Goal: Transaction & Acquisition: Purchase product/service

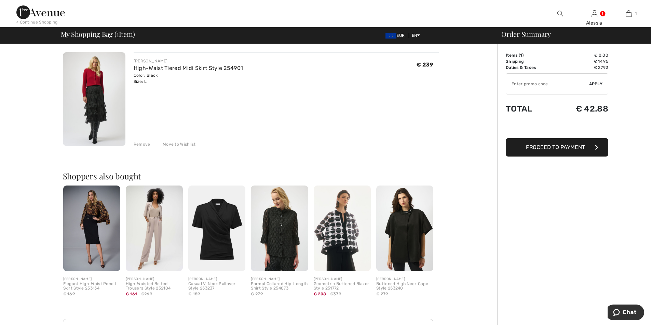
click at [142, 144] on div "Remove" at bounding box center [142, 144] width 17 height 6
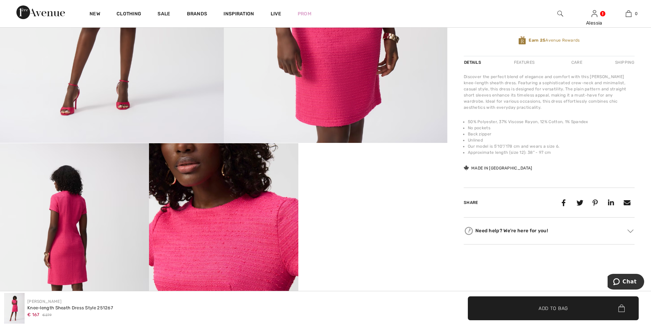
scroll to position [341, 0]
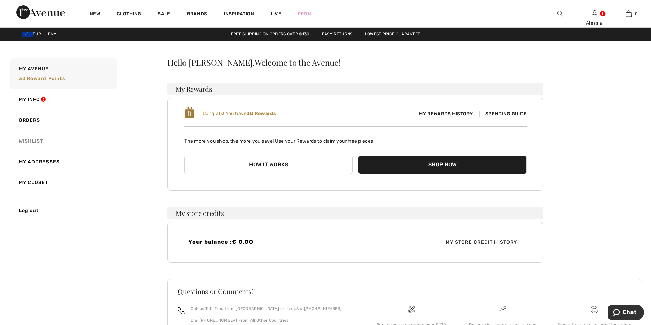
click at [29, 138] on link "Wishlist" at bounding box center [63, 141] width 108 height 21
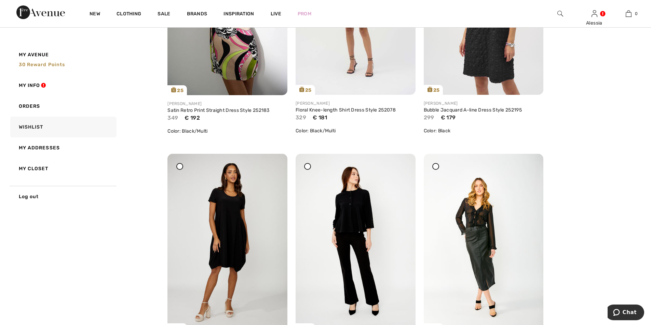
scroll to position [2254, 0]
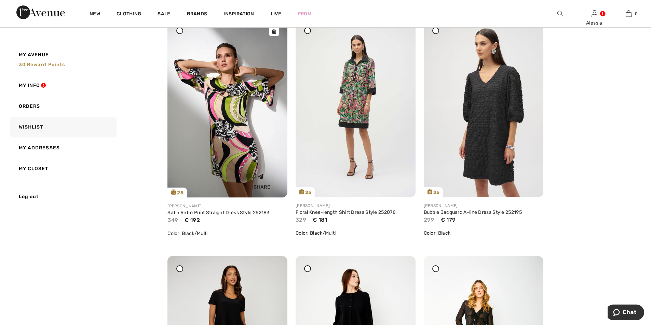
click at [223, 121] on img at bounding box center [227, 108] width 120 height 180
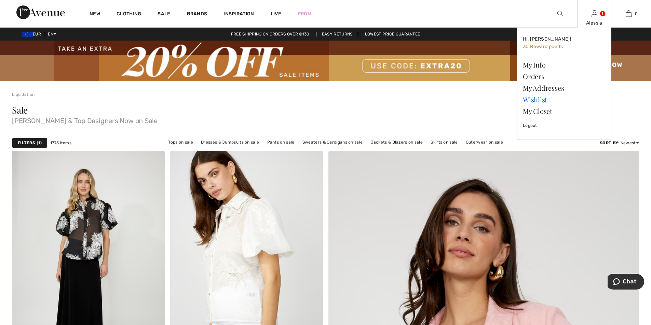
click at [537, 99] on link "Wishlist" at bounding box center [563, 100] width 83 height 12
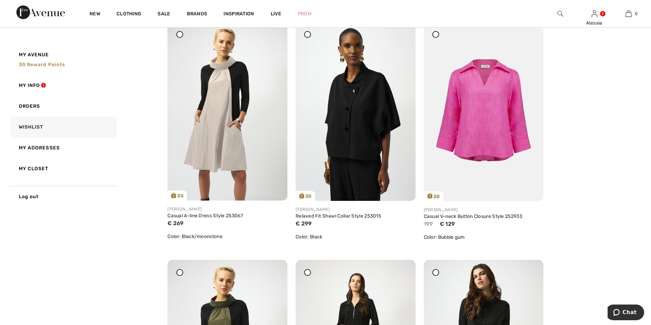
scroll to position [1093, 0]
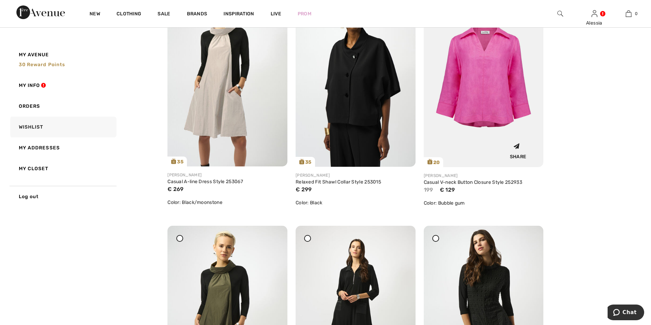
click at [487, 73] on img at bounding box center [483, 77] width 120 height 180
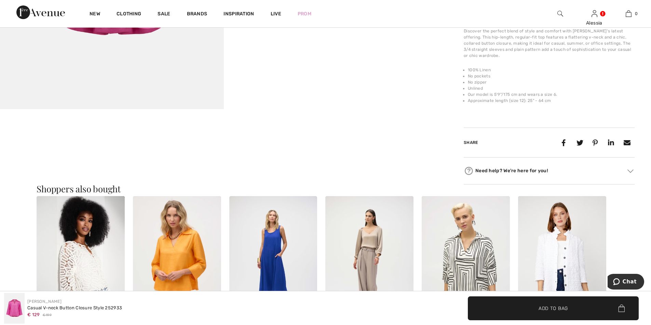
scroll to position [376, 0]
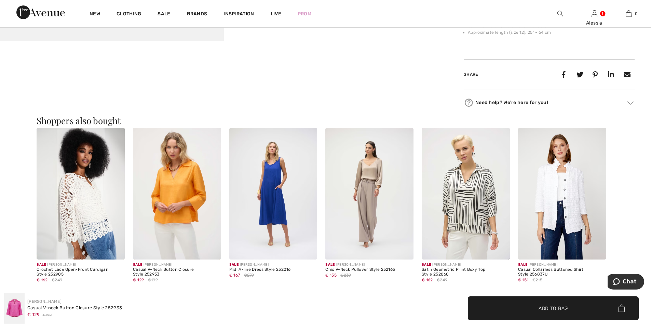
click at [173, 184] on img at bounding box center [177, 194] width 88 height 132
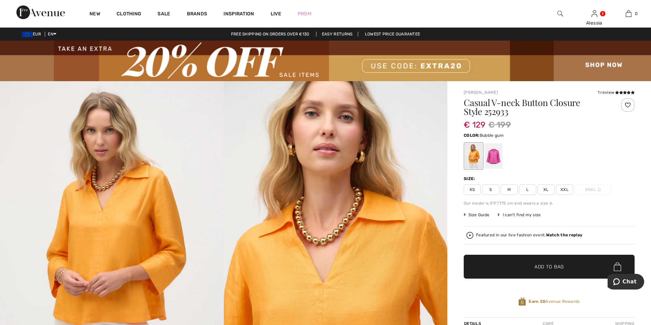
click at [493, 150] on div at bounding box center [493, 156] width 18 height 26
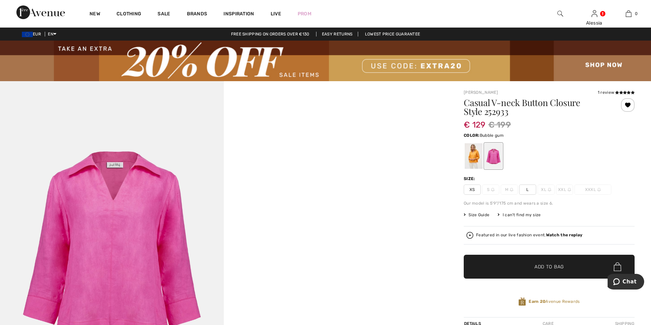
click at [526, 189] on span "L" at bounding box center [527, 190] width 17 height 10
click at [535, 267] on span "Add to Bag" at bounding box center [548, 267] width 29 height 7
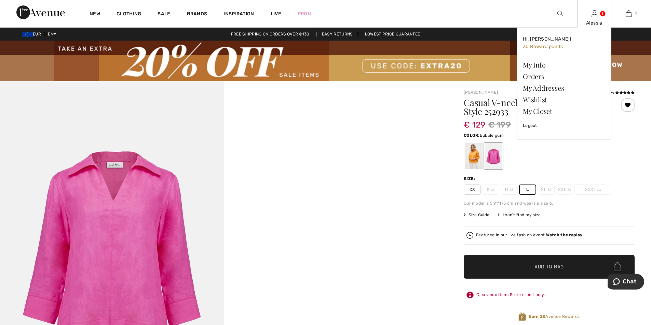
click at [593, 13] on img at bounding box center [594, 14] width 6 height 8
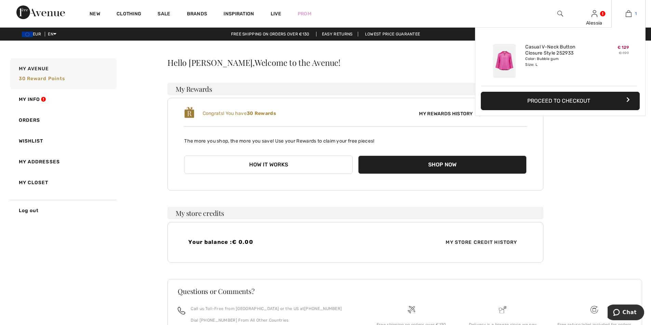
click at [630, 13] on img at bounding box center [628, 14] width 6 height 8
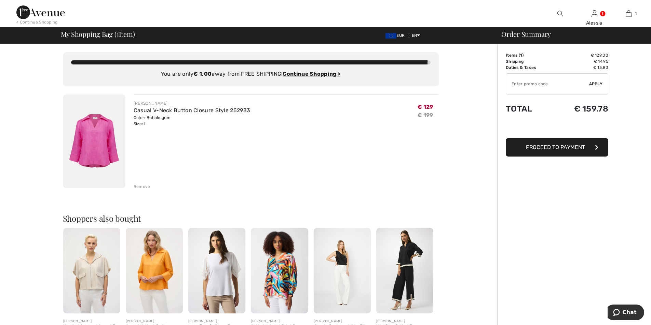
click at [521, 85] on input "TEXT" at bounding box center [547, 84] width 83 height 20
type input "EXTRA20"
click at [595, 81] on div "✔ Apply Remove" at bounding box center [556, 83] width 102 height 21
click at [595, 84] on span "Apply" at bounding box center [596, 84] width 14 height 6
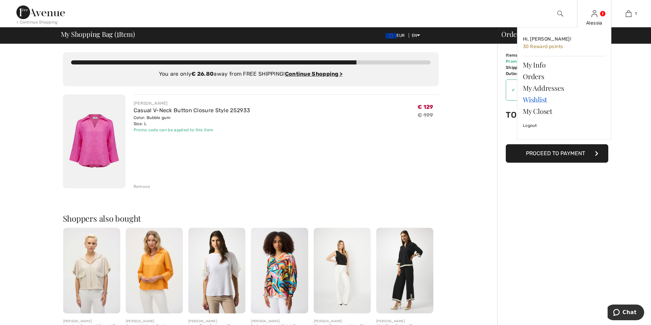
click at [528, 100] on link "Wishlist" at bounding box center [563, 100] width 83 height 12
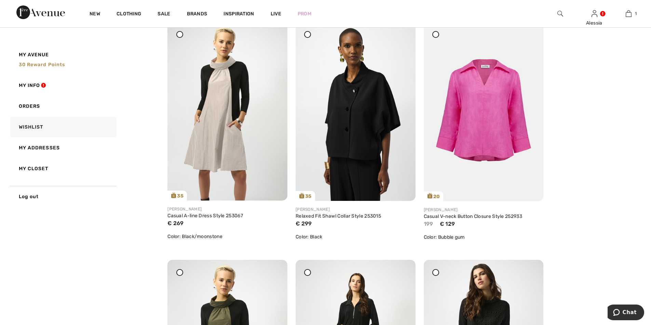
scroll to position [1093, 0]
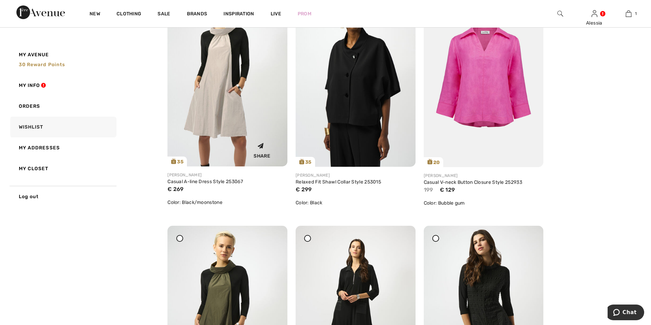
click at [214, 74] on img at bounding box center [227, 76] width 120 height 179
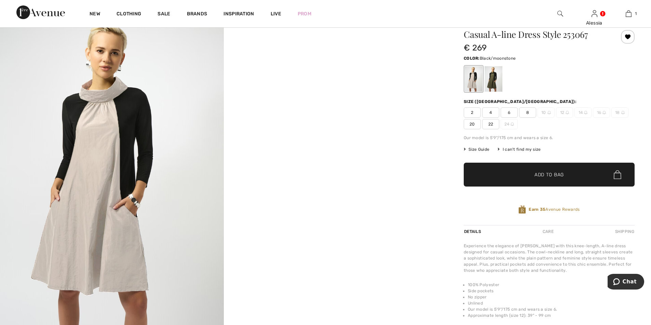
scroll to position [34, 0]
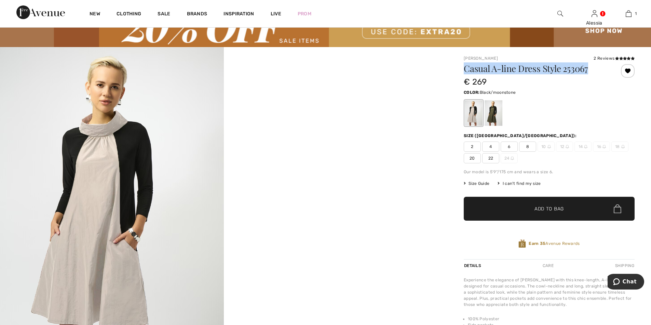
drag, startPoint x: 464, startPoint y: 67, endPoint x: 600, endPoint y: 67, distance: 135.9
click at [600, 67] on h1 "Casual A-line Dress Style 253067" at bounding box center [534, 68] width 142 height 9
copy h1 "Casual A-line Dress Style 253067"
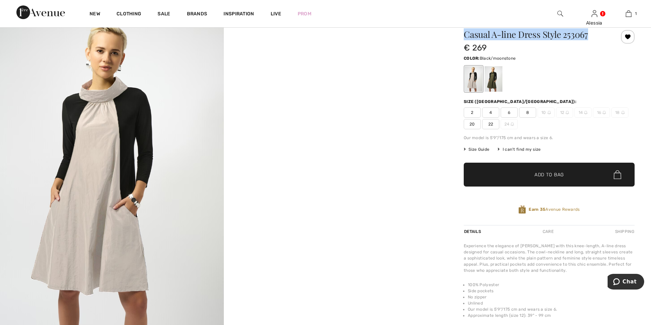
scroll to position [102, 0]
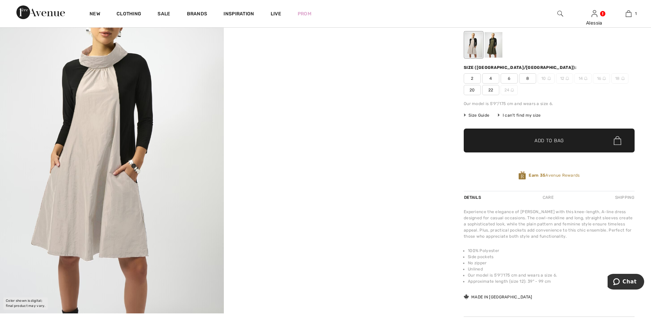
click at [515, 114] on div "I can't find my size" at bounding box center [518, 115] width 43 height 6
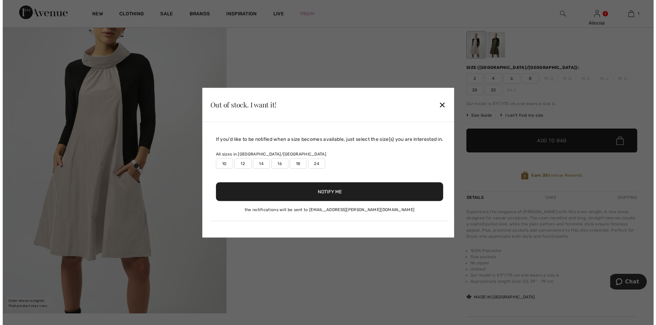
scroll to position [103, 0]
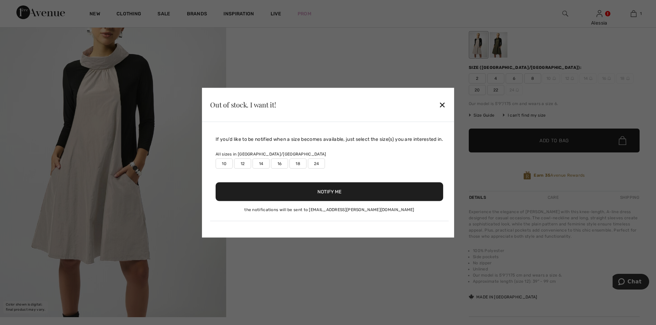
click at [442, 103] on div "✕" at bounding box center [441, 105] width 7 height 14
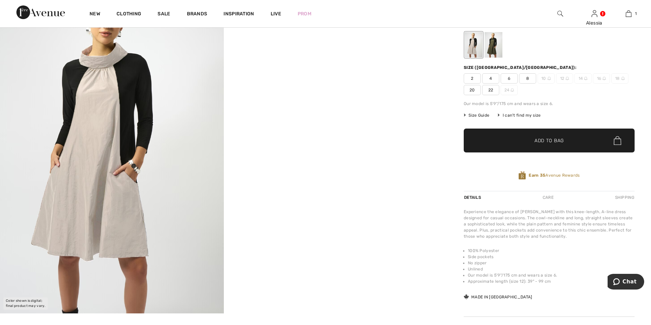
scroll to position [0, 0]
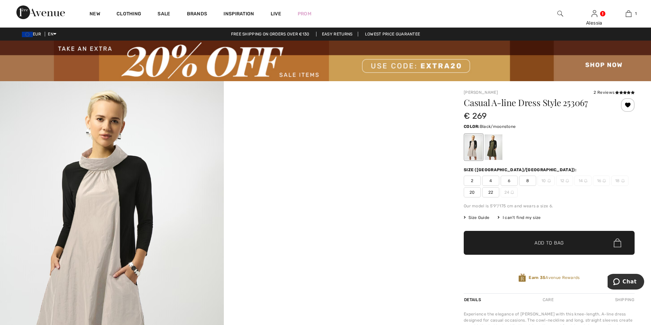
click at [473, 148] on div at bounding box center [473, 148] width 18 height 26
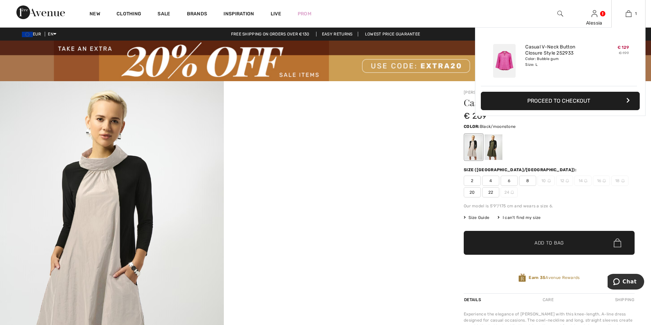
click at [505, 58] on img at bounding box center [504, 61] width 23 height 34
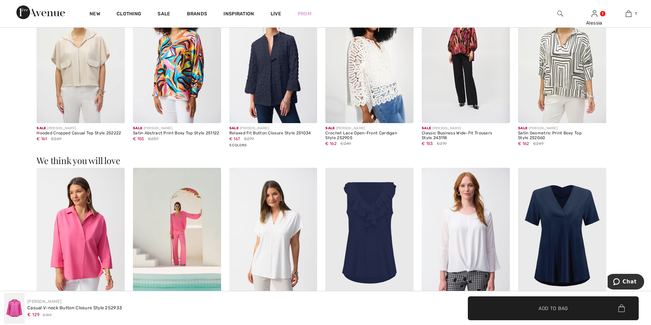
scroll to position [546, 0]
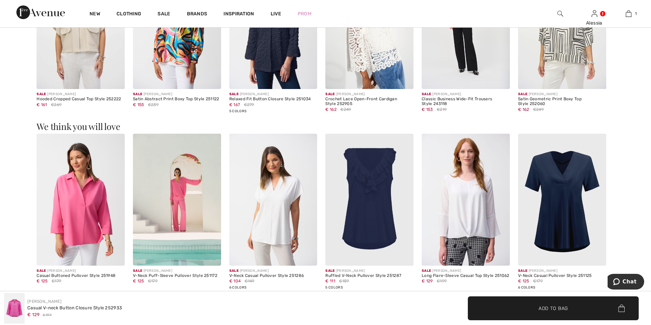
click at [173, 185] on img at bounding box center [177, 200] width 88 height 132
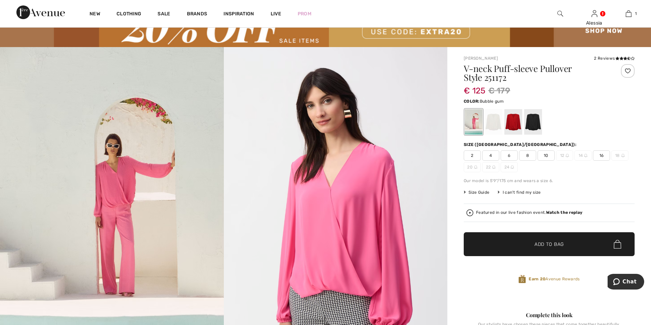
scroll to position [68, 0]
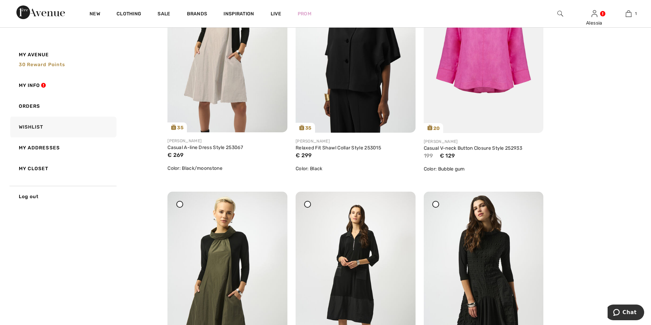
scroll to position [1093, 0]
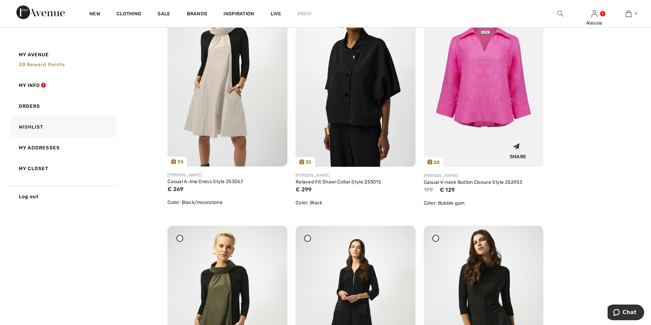
click at [476, 64] on img at bounding box center [483, 77] width 120 height 180
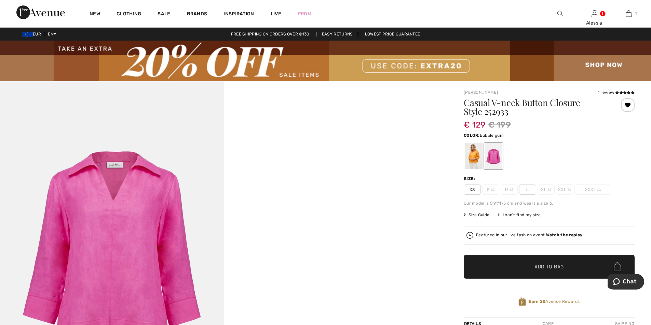
click at [470, 215] on span "Size Guide" at bounding box center [476, 215] width 26 height 6
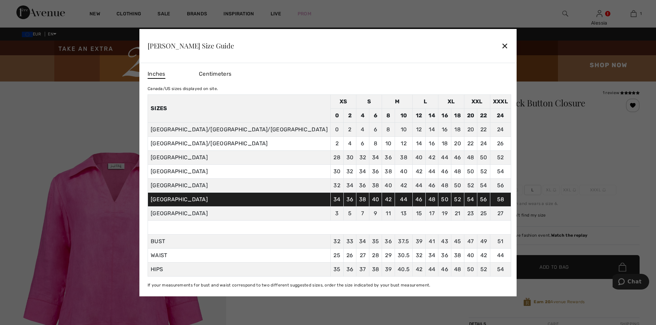
click at [231, 73] on span "Centimeters" at bounding box center [215, 74] width 32 height 6
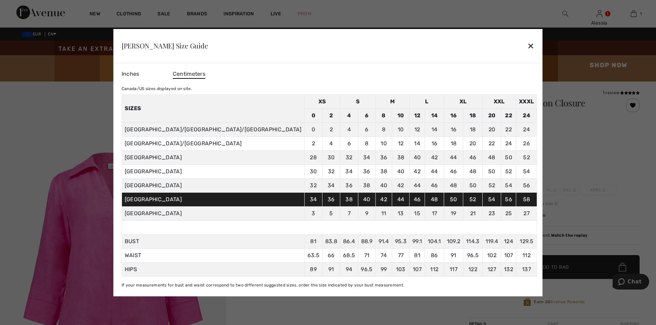
click at [527, 43] on div "✕" at bounding box center [530, 46] width 7 height 14
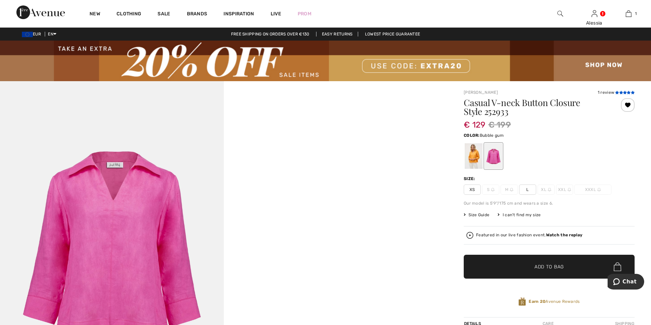
click at [620, 94] on icon at bounding box center [621, 92] width 4 height 3
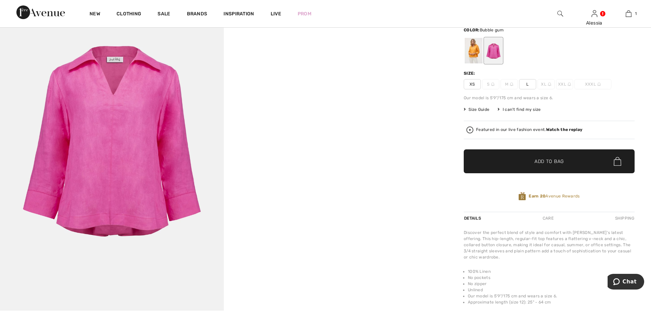
scroll to position [140, 0]
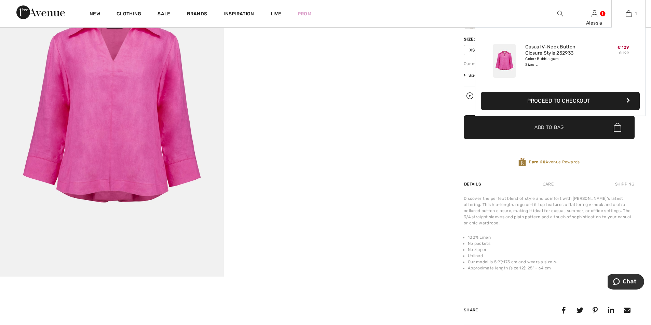
click at [563, 102] on button "Proceed to Checkout" at bounding box center [559, 101] width 159 height 18
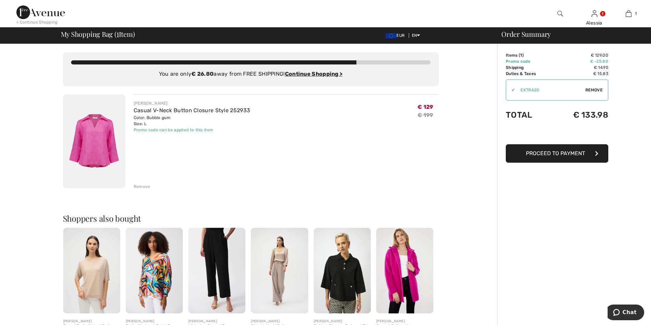
scroll to position [68, 0]
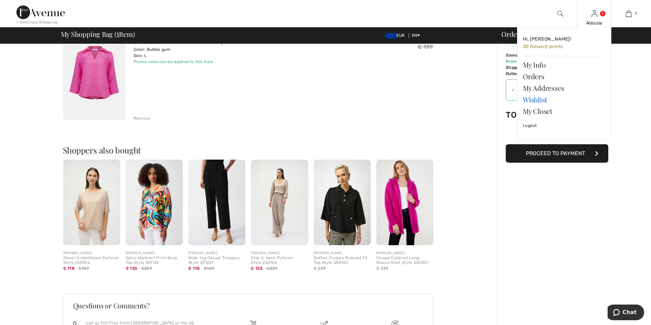
click at [534, 100] on link "Wishlist" at bounding box center [563, 100] width 83 height 12
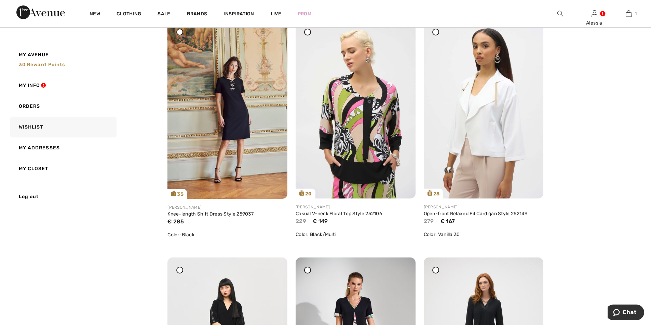
scroll to position [1810, 0]
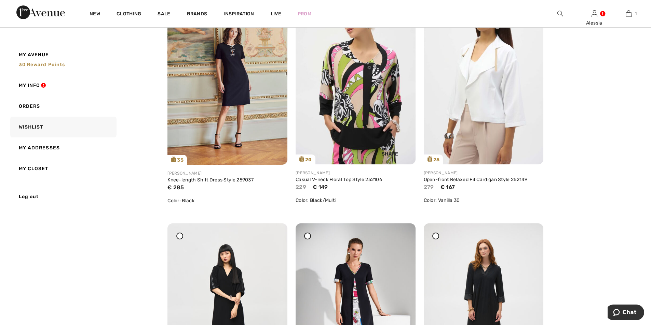
click at [357, 78] on img at bounding box center [355, 74] width 120 height 179
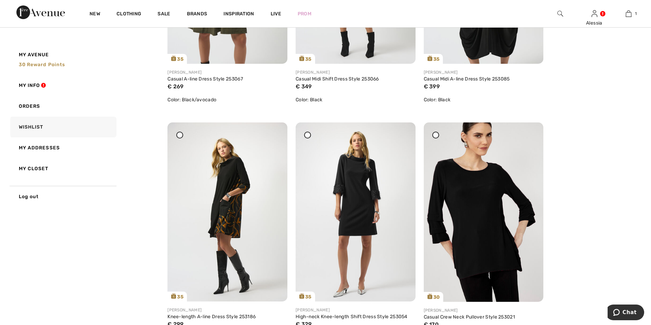
scroll to position [1502, 0]
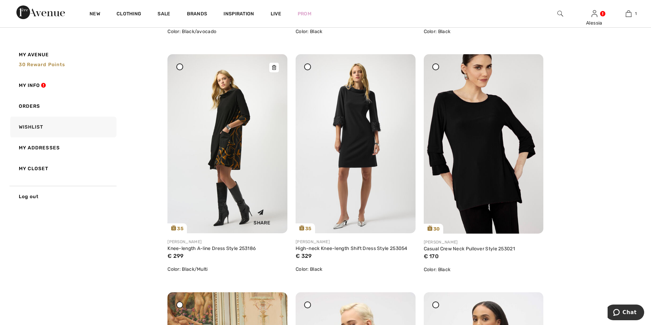
click at [225, 111] on img at bounding box center [227, 143] width 120 height 179
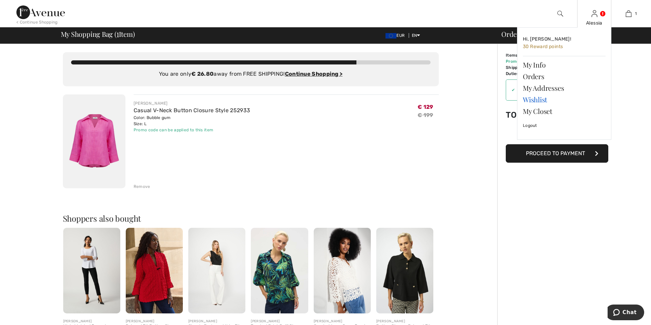
click at [528, 99] on link "Wishlist" at bounding box center [563, 100] width 83 height 12
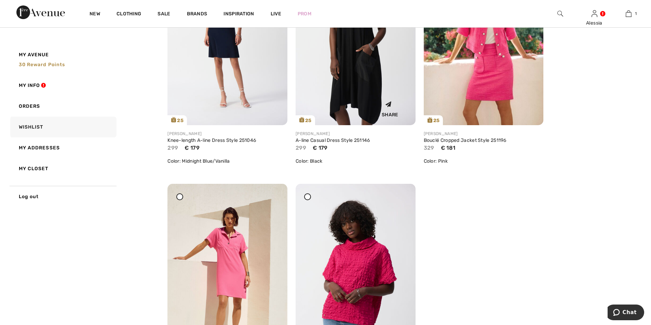
scroll to position [3825, 0]
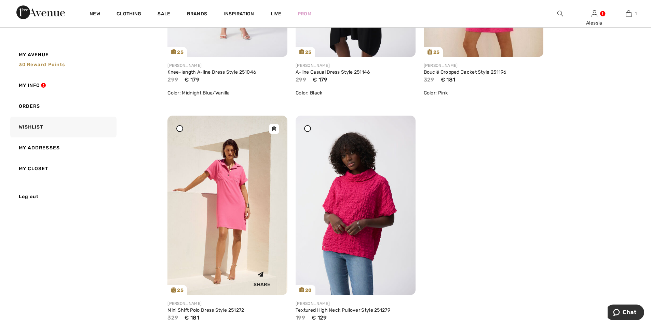
click at [229, 181] on img at bounding box center [227, 206] width 120 height 180
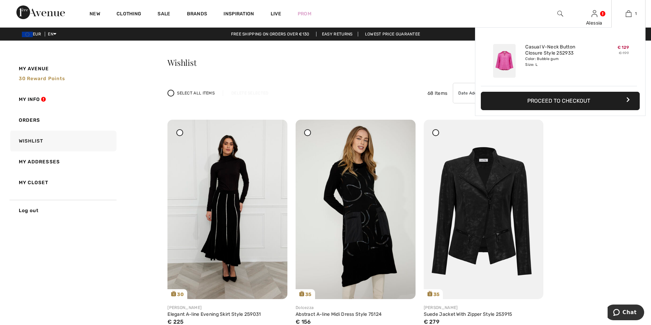
click at [547, 101] on button "Proceed to Checkout" at bounding box center [559, 101] width 159 height 18
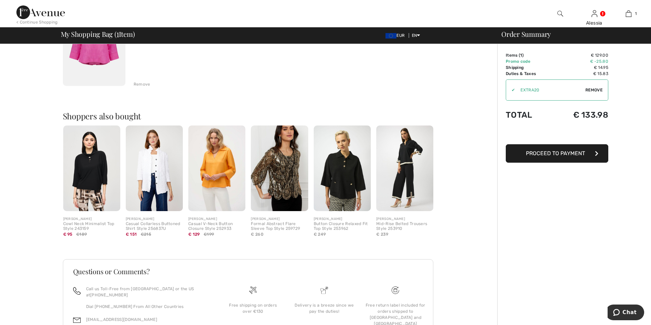
scroll to position [137, 0]
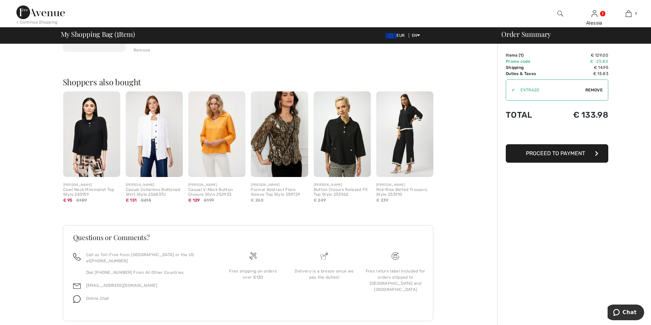
click at [94, 136] on img at bounding box center [91, 135] width 57 height 86
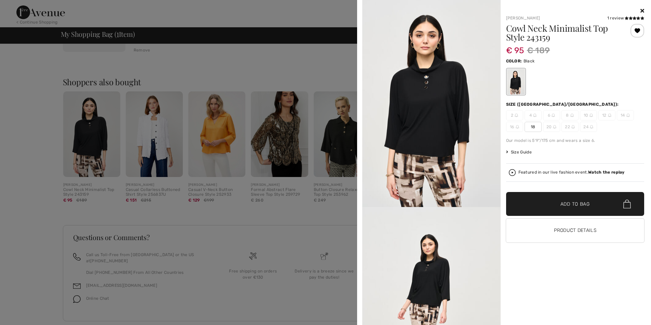
click at [531, 126] on span "18" at bounding box center [532, 127] width 17 height 10
click at [548, 201] on span "✔ Added to Bag" at bounding box center [565, 204] width 42 height 7
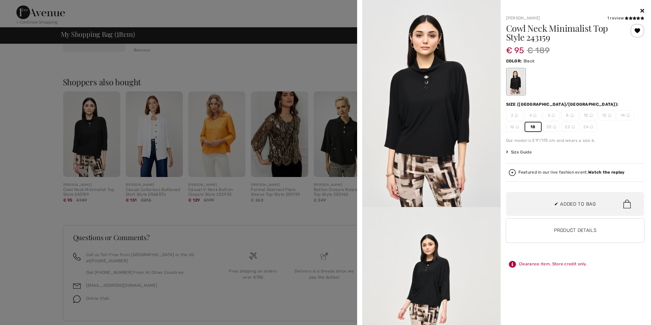
scroll to position [21, 0]
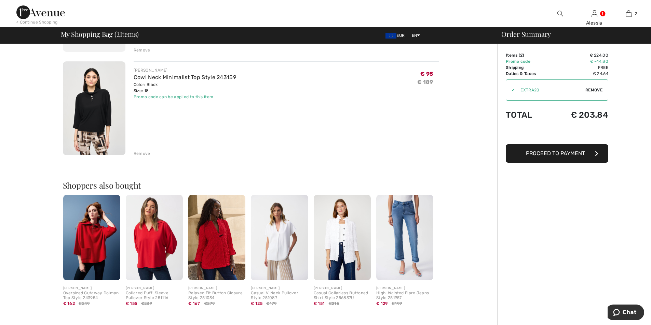
click at [94, 107] on img at bounding box center [94, 108] width 62 height 94
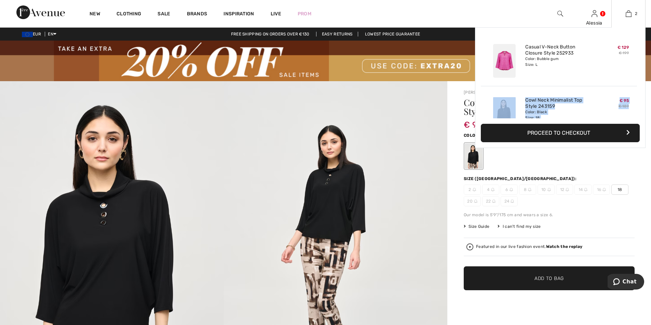
drag, startPoint x: 639, startPoint y: 89, endPoint x: 638, endPoint y: 104, distance: 15.7
click at [638, 104] on div "Added to Bag Joseph Ribkoff Casual V-neck Button Closure Style 252933 € 129 € 1…" at bounding box center [560, 87] width 170 height 121
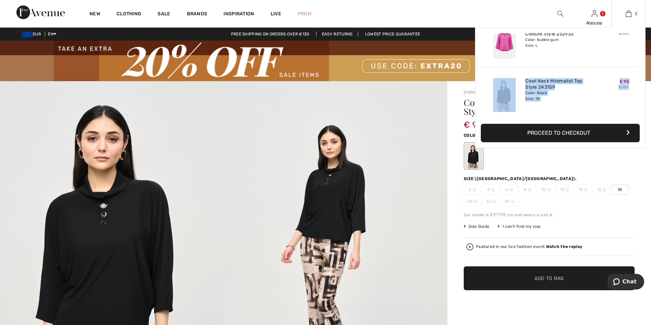
scroll to position [21, 0]
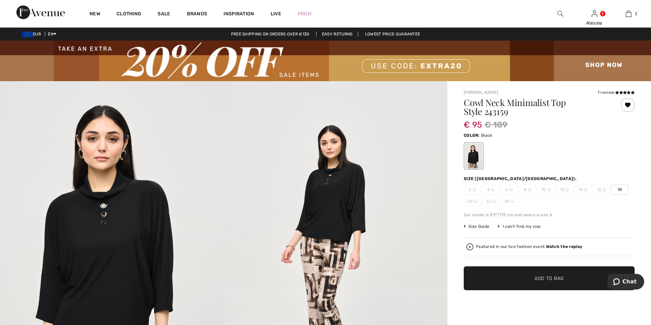
click at [407, 152] on img at bounding box center [336, 248] width 224 height 335
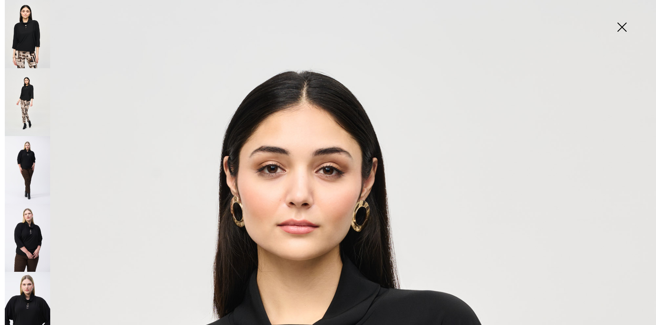
click at [621, 28] on img at bounding box center [621, 27] width 34 height 35
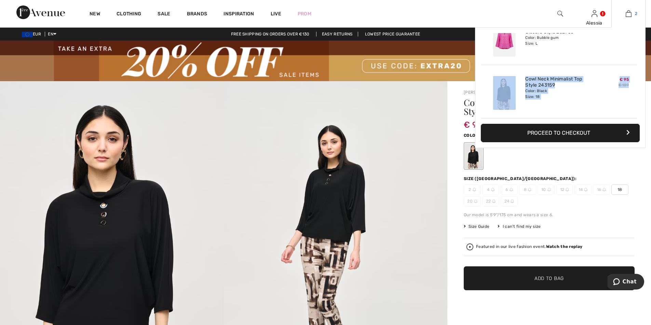
click at [626, 13] on img at bounding box center [628, 14] width 6 height 8
click at [543, 129] on button "Proceed to Checkout" at bounding box center [559, 133] width 159 height 18
click at [570, 99] on div "Color: Black Size: 18" at bounding box center [558, 93] width 67 height 11
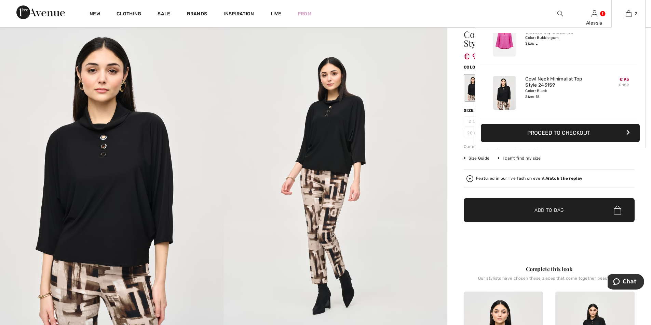
click at [551, 131] on button "Proceed to Checkout" at bounding box center [559, 133] width 159 height 18
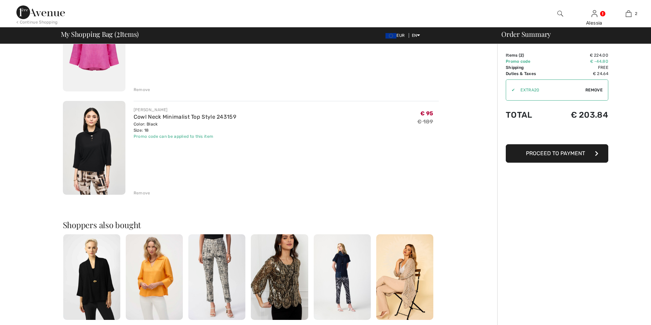
scroll to position [137, 0]
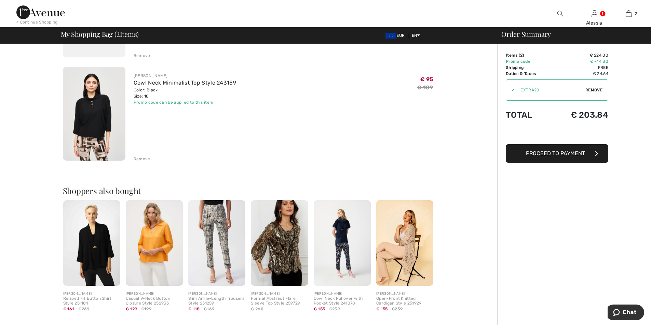
click at [144, 159] on div "Remove" at bounding box center [142, 159] width 17 height 6
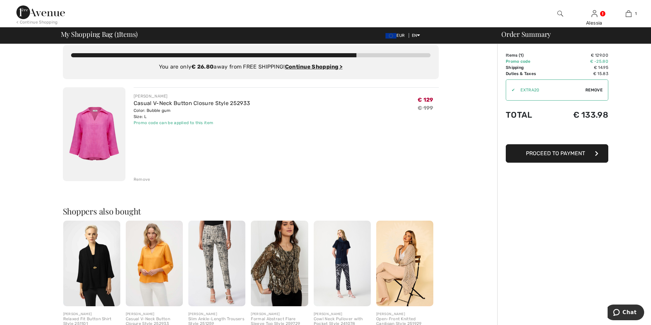
scroll to position [0, 0]
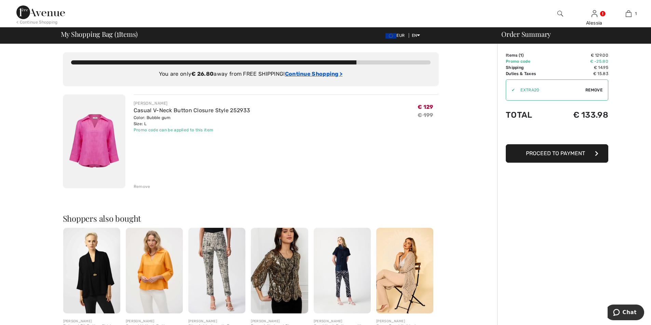
click at [310, 71] on ins "Continue Shopping >" at bounding box center [314, 74] width 58 height 6
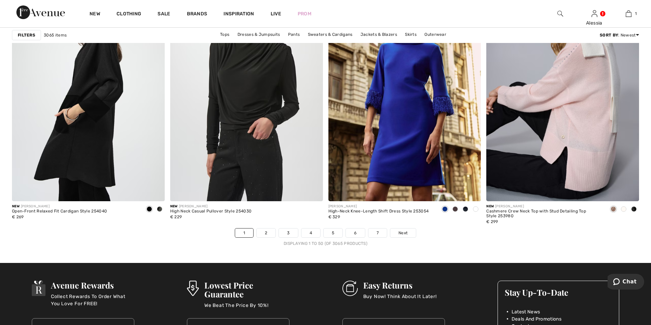
scroll to position [3824, 0]
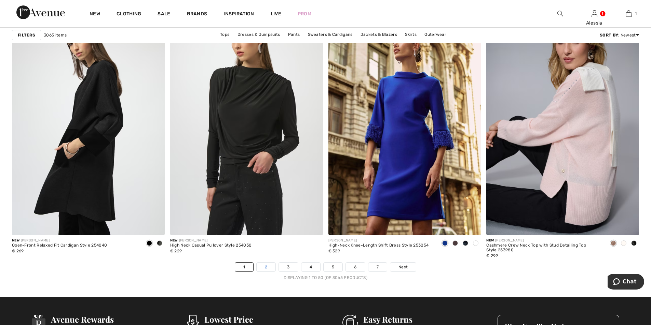
click at [266, 266] on link "2" at bounding box center [265, 267] width 19 height 9
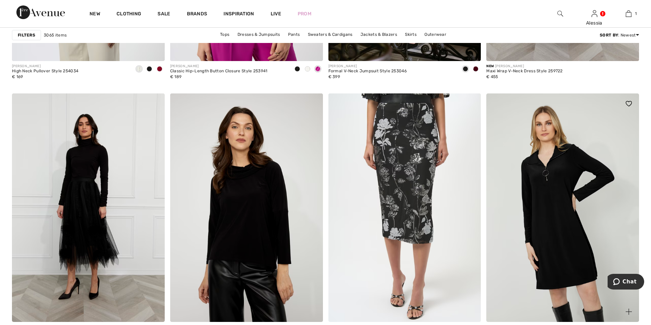
scroll to position [1741, 0]
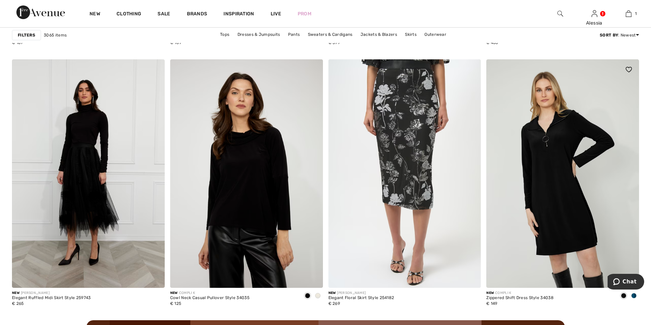
click at [626, 68] on img at bounding box center [628, 69] width 6 height 5
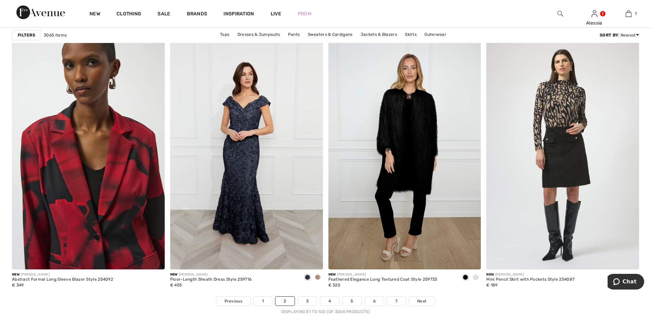
scroll to position [3927, 0]
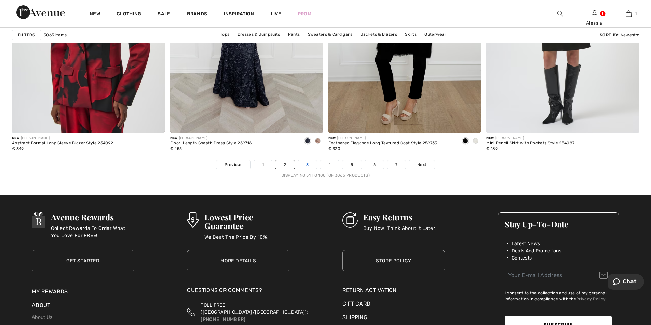
click at [307, 162] on link "3" at bounding box center [307, 164] width 19 height 9
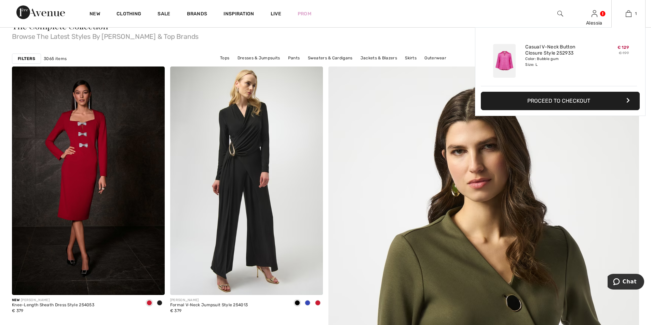
click at [549, 99] on button "Proceed to Checkout" at bounding box center [559, 101] width 159 height 18
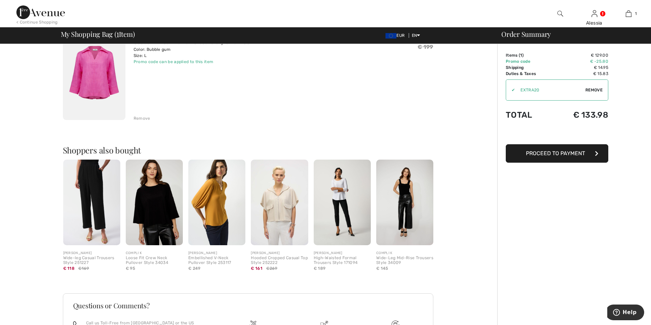
scroll to position [34, 0]
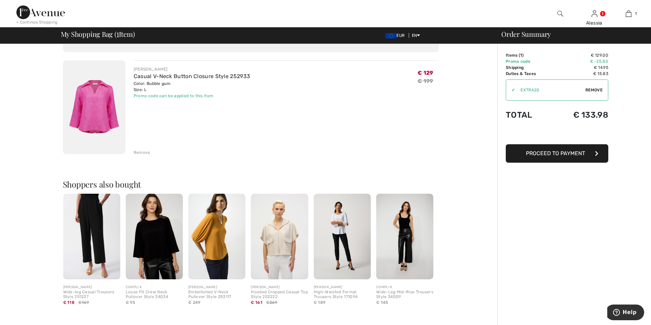
click at [98, 102] on img at bounding box center [94, 107] width 62 height 94
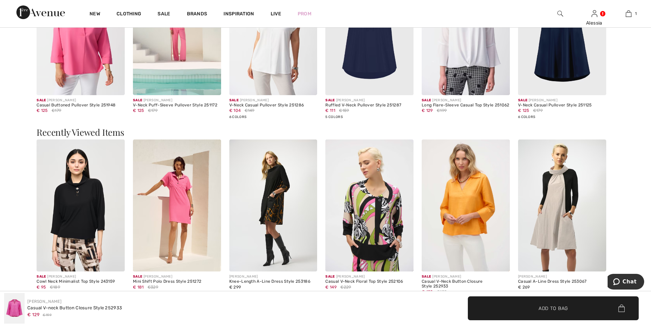
scroll to position [785, 0]
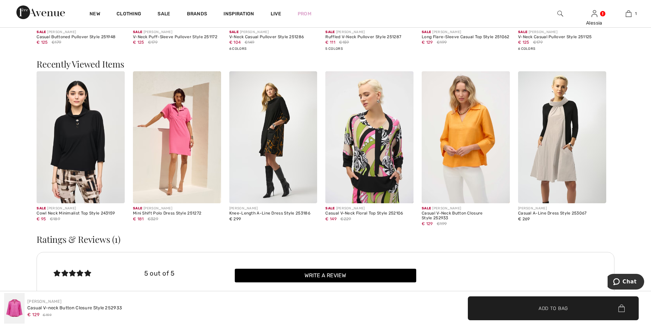
click at [468, 128] on img at bounding box center [465, 137] width 88 height 132
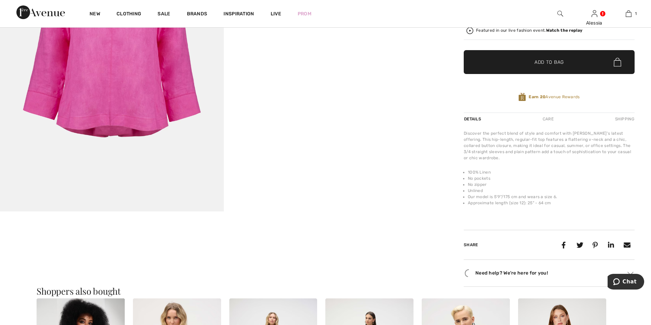
scroll to position [307, 0]
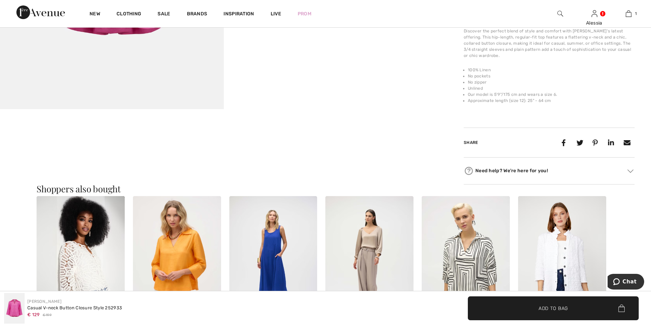
click at [167, 236] on img at bounding box center [177, 262] width 88 height 132
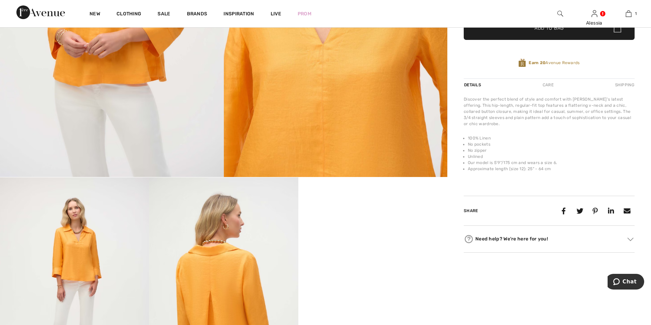
scroll to position [137, 0]
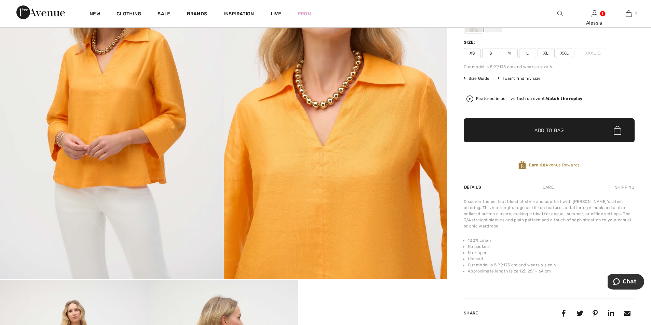
click at [285, 149] on img at bounding box center [336, 112] width 224 height 335
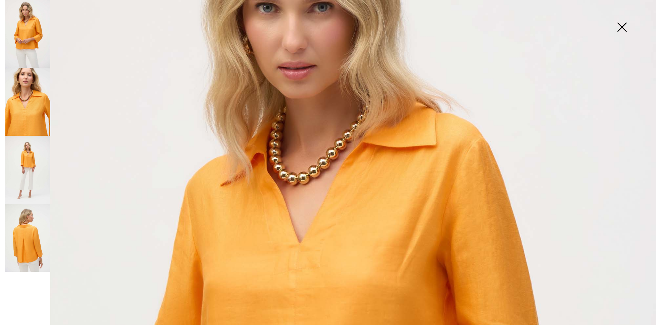
click at [621, 26] on img at bounding box center [621, 27] width 34 height 35
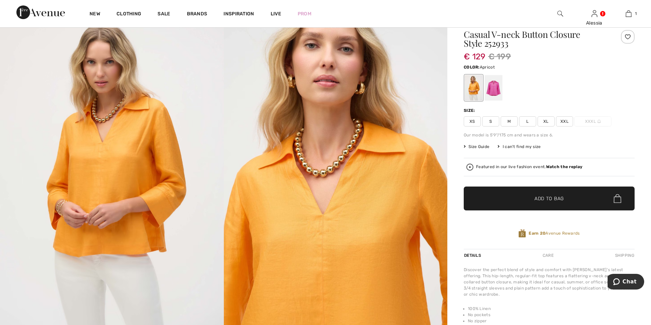
scroll to position [34, 0]
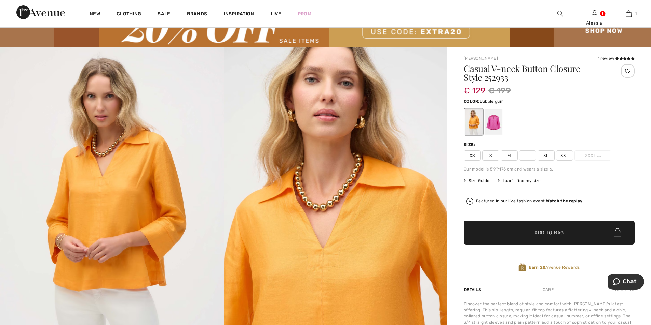
click at [489, 122] on div at bounding box center [493, 122] width 18 height 26
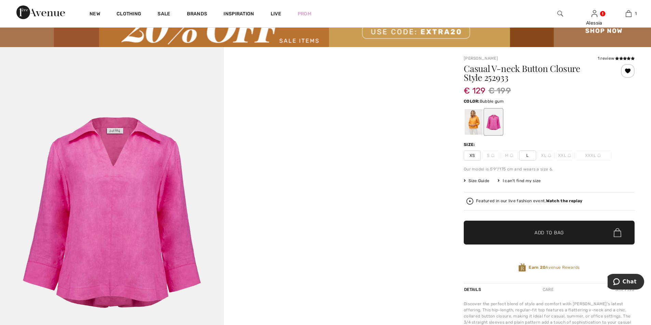
click at [483, 177] on div "Casual V-neck Button Closure Style 252933 € 129 € 199 Color: Bubble gum Size: X…" at bounding box center [548, 173] width 171 height 219
click at [497, 179] on div "Size Guide" at bounding box center [480, 181] width 34 height 6
click at [485, 181] on span "Size Guide" at bounding box center [476, 181] width 26 height 6
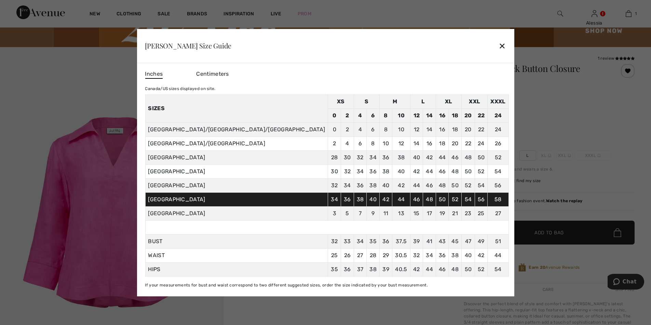
click at [498, 44] on div "✕" at bounding box center [501, 46] width 7 height 14
